Goal: Check status: Check status

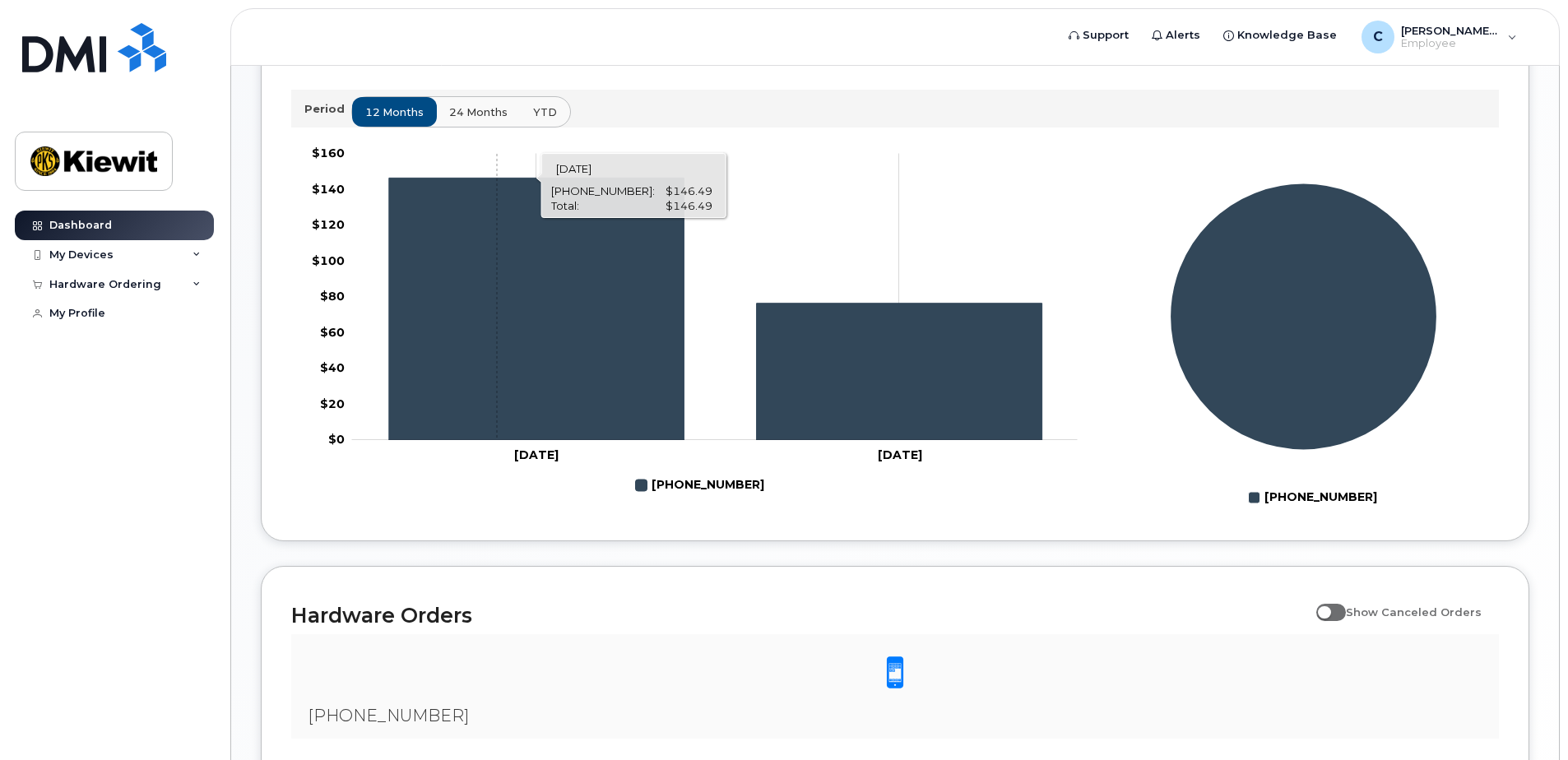
scroll to position [728, 0]
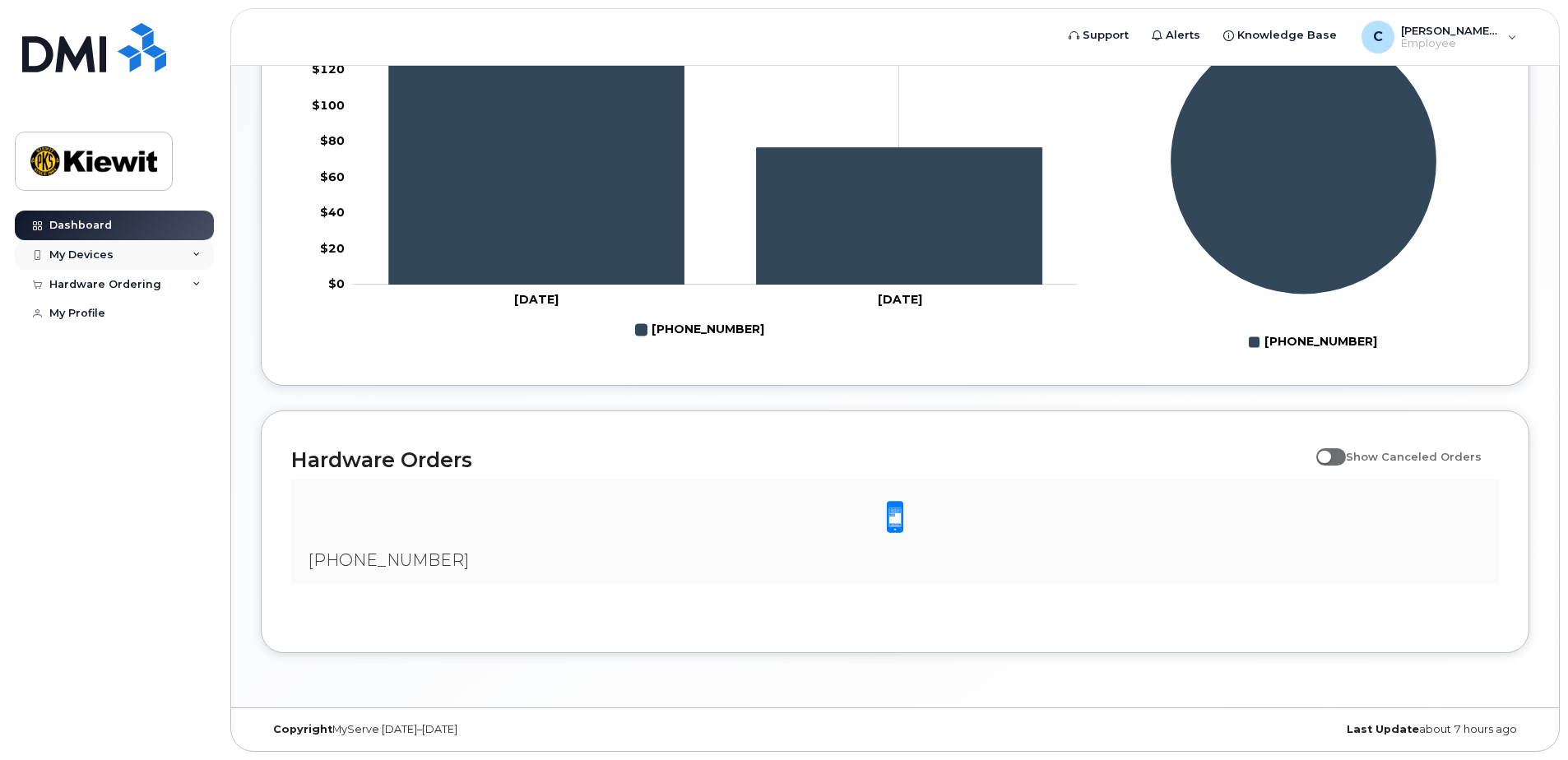
click at [140, 252] on div "My Devices" at bounding box center [114, 255] width 199 height 29
click at [157, 392] on div "Hardware Ordering" at bounding box center [114, 392] width 199 height 29
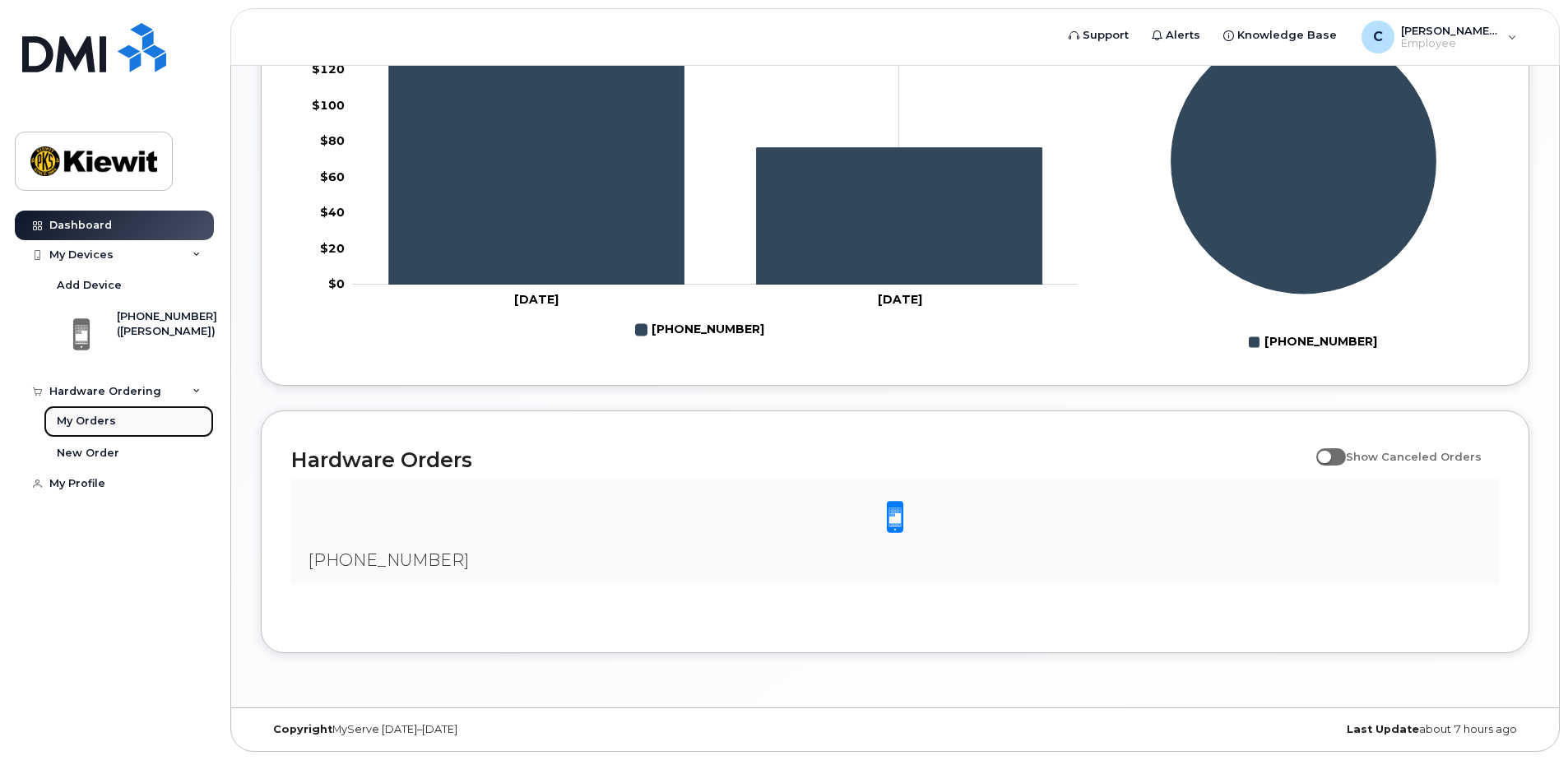
click at [84, 422] on div "My Orders" at bounding box center [86, 421] width 59 height 15
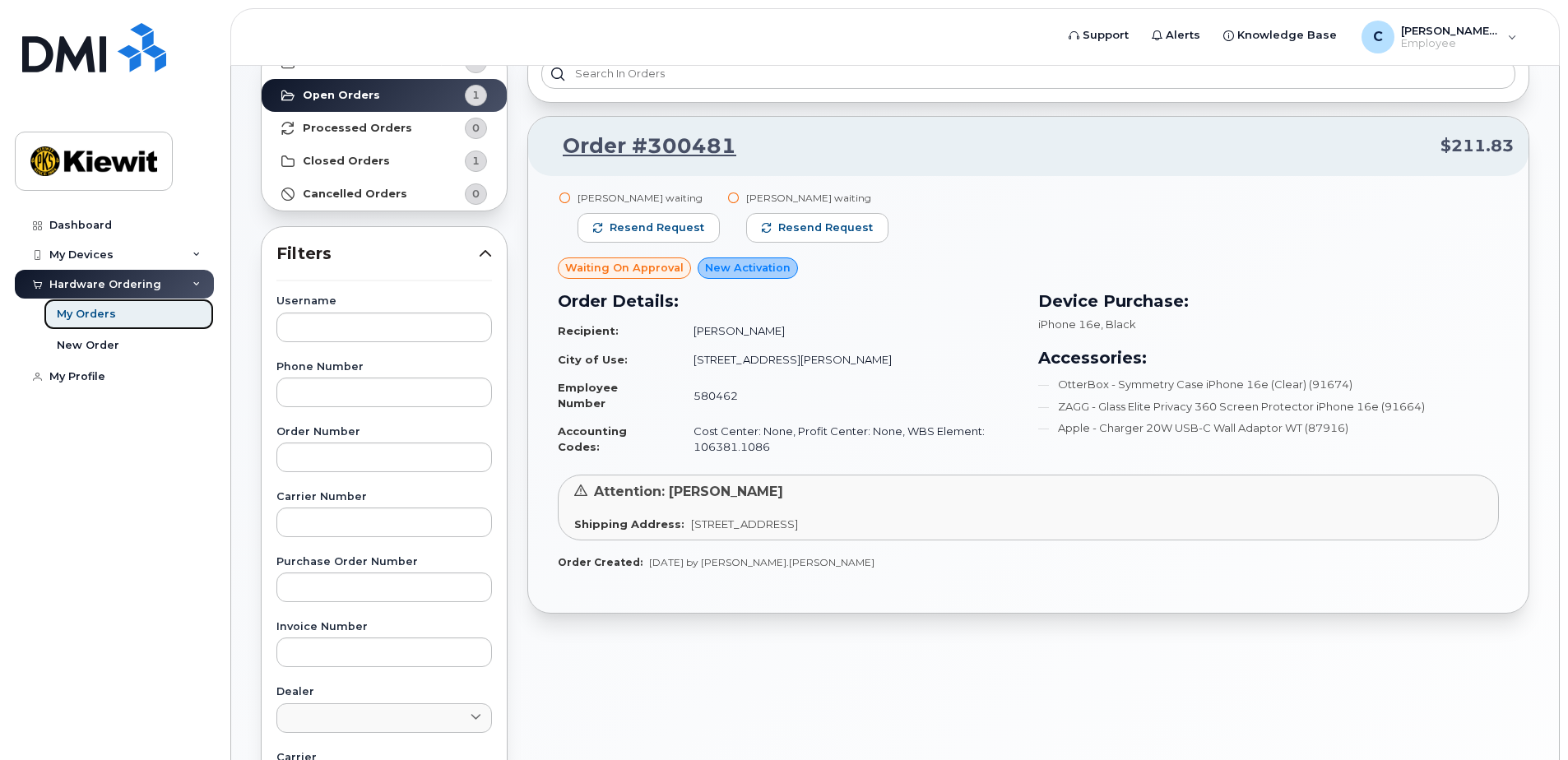
scroll to position [83, 0]
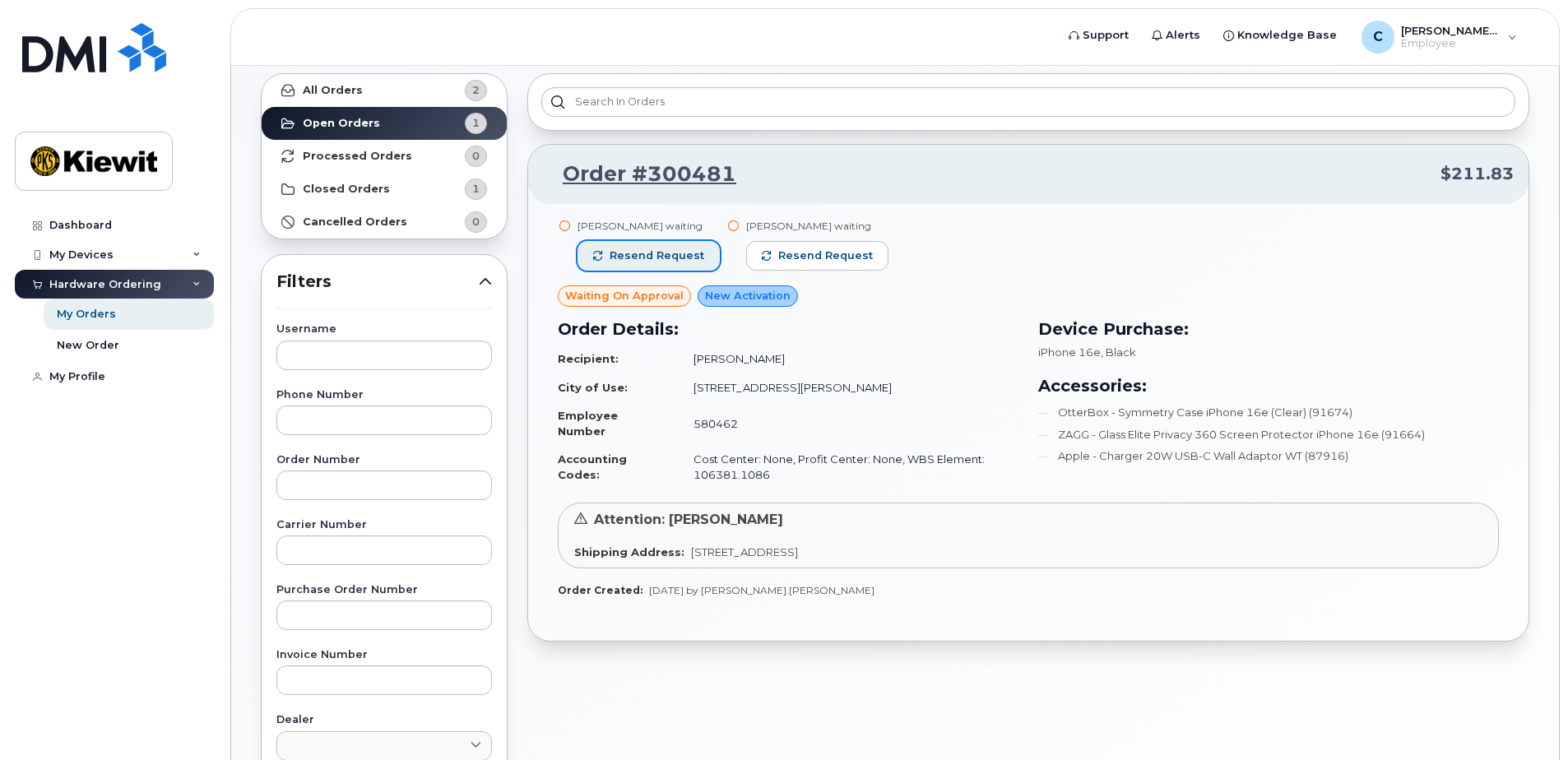
click at [689, 258] on span "Resend request" at bounding box center [657, 256] width 95 height 15
click at [817, 256] on span "Resend request" at bounding box center [826, 256] width 95 height 15
click at [1413, 308] on div "Device Purchase: iPhone 16e , Black Accessories: OtterBox - Symmetry Case iPhon…" at bounding box center [1269, 404] width 480 height 193
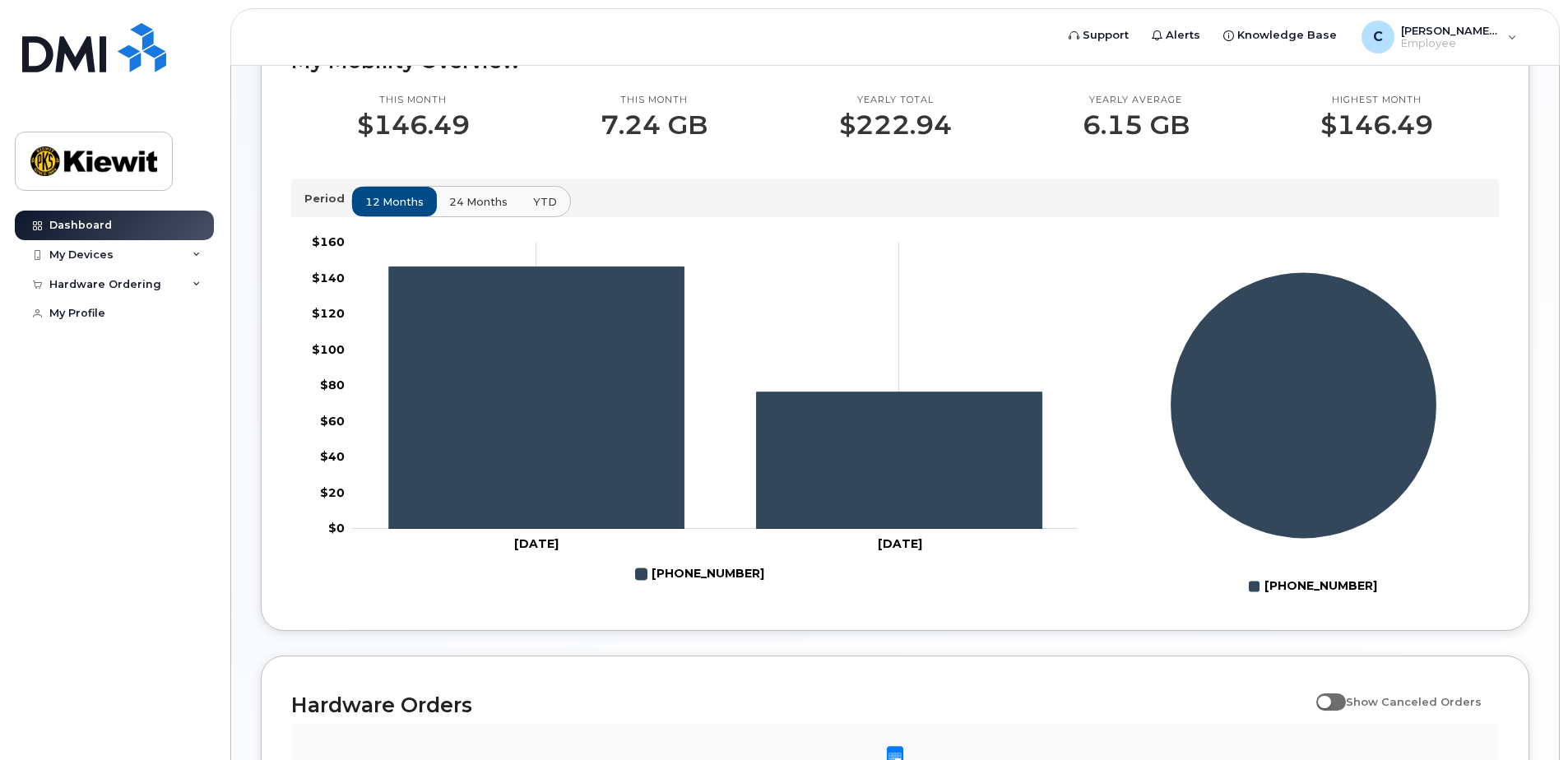
scroll to position [234, 0]
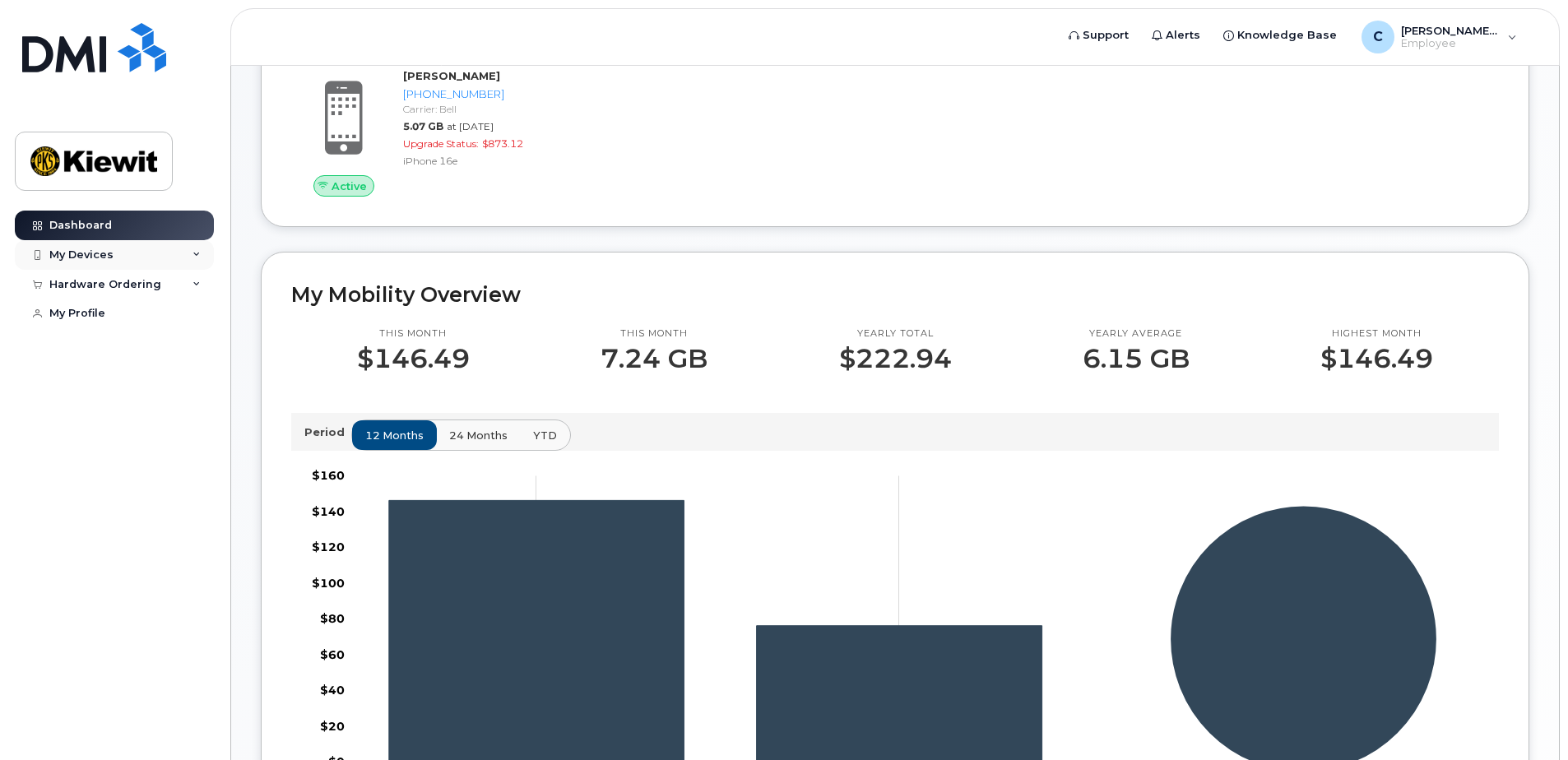
click at [166, 245] on div "My Devices" at bounding box center [114, 255] width 199 height 29
click at [116, 398] on div "Hardware Ordering" at bounding box center [105, 391] width 112 height 13
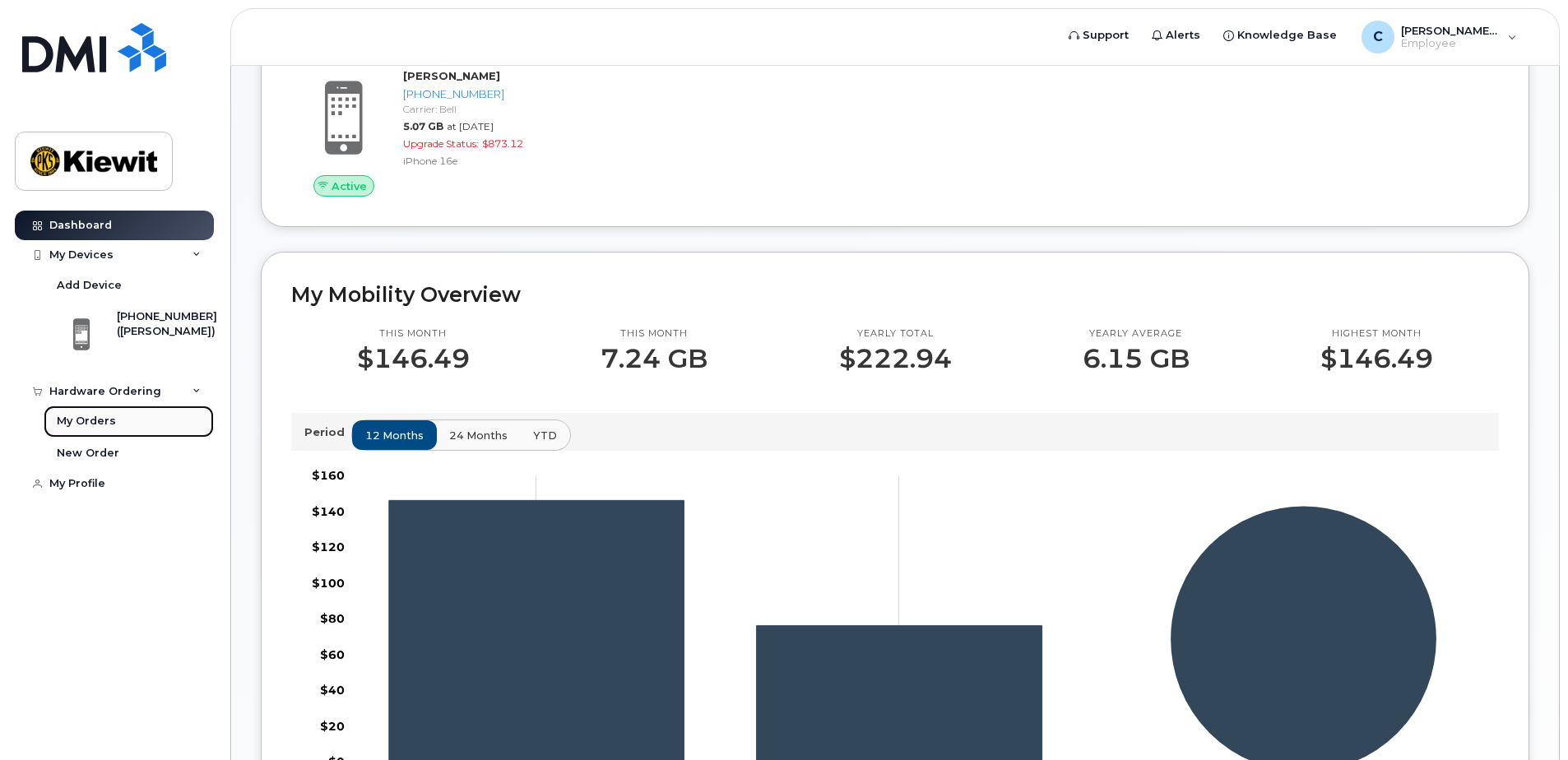
click at [98, 425] on div "My Orders" at bounding box center [86, 421] width 59 height 15
